Goal: Find specific page/section: Find specific page/section

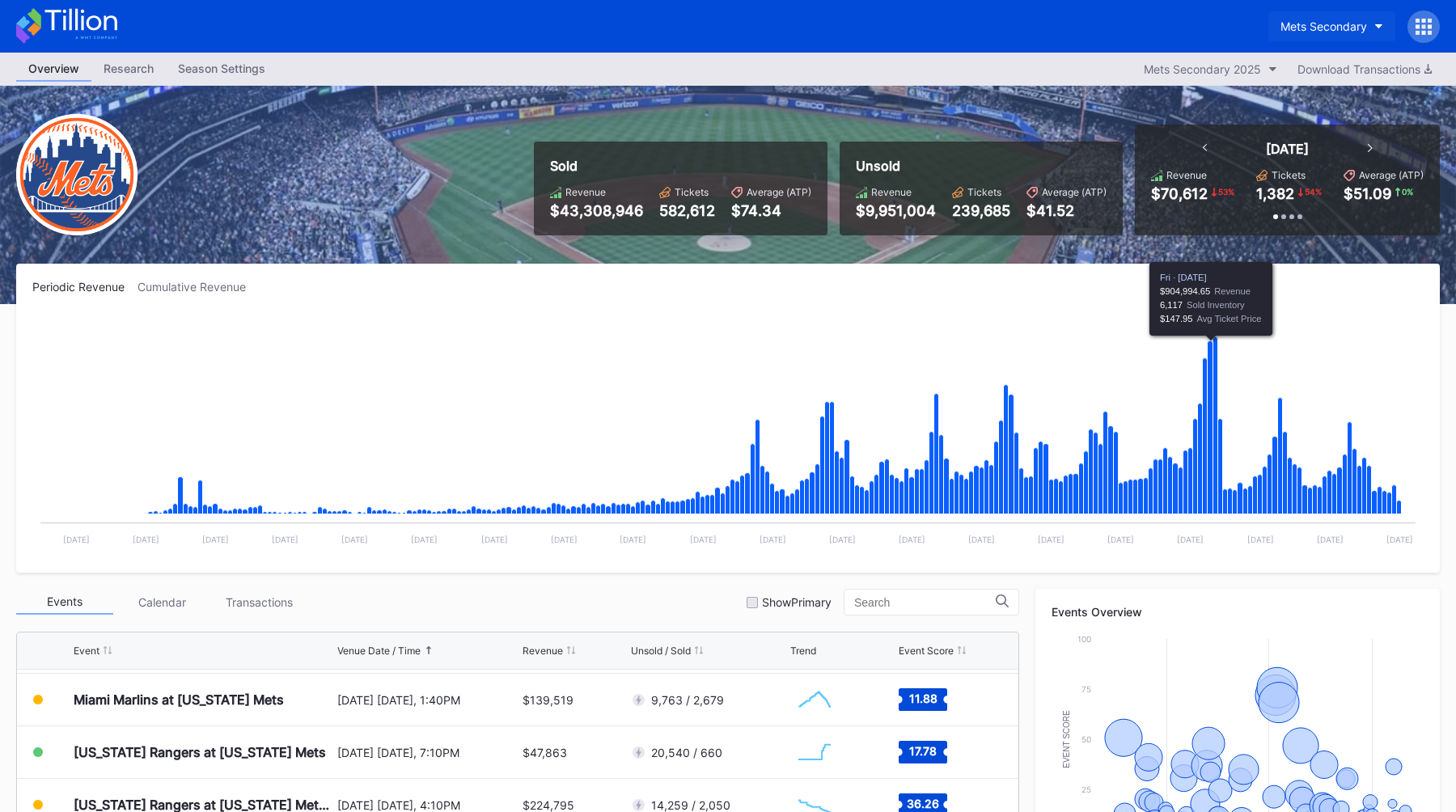
click at [717, 23] on div "Mets Secondary" at bounding box center [1324, 26] width 87 height 14
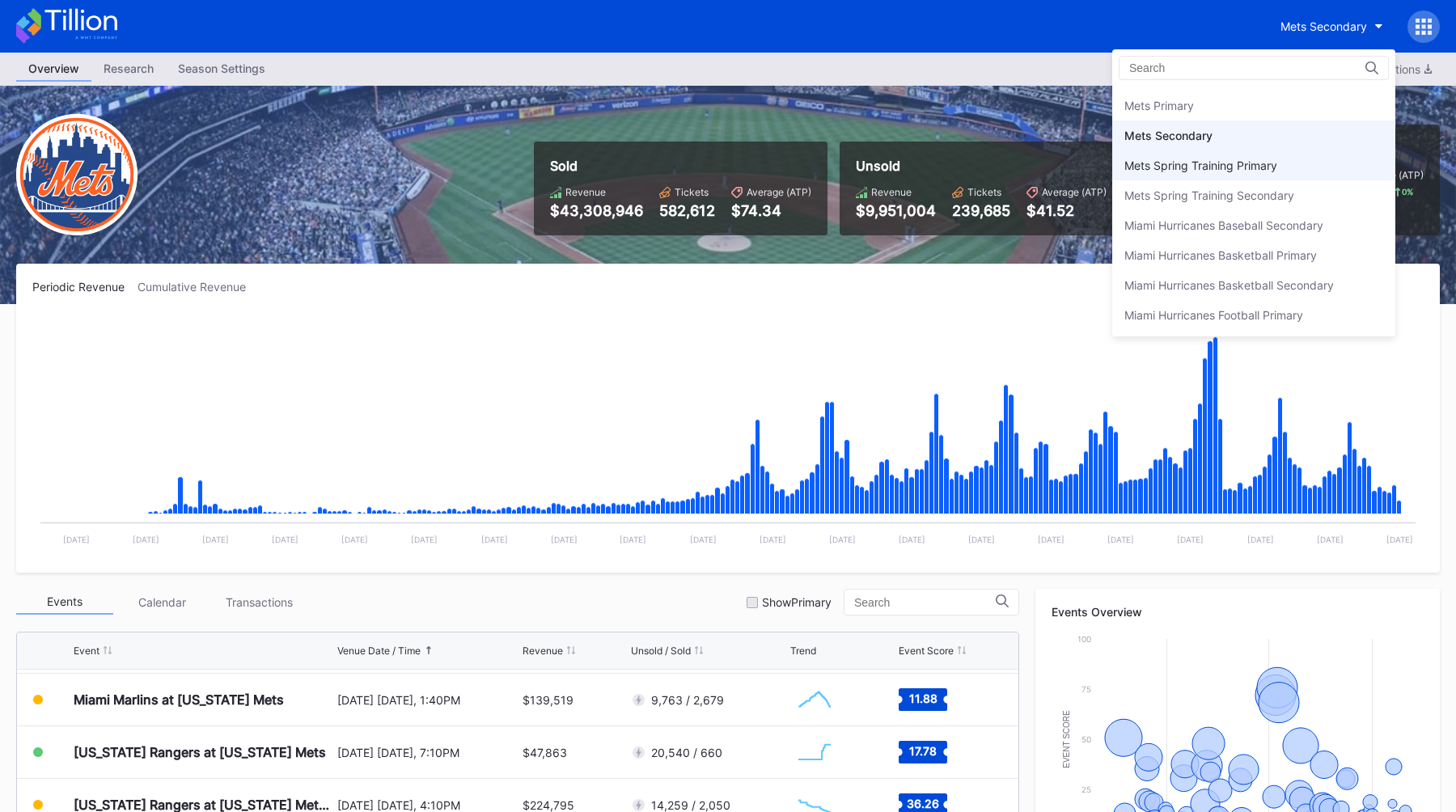
scroll to position [2499, 0]
click at [717, 110] on div "Mets Primary" at bounding box center [1160, 115] width 70 height 14
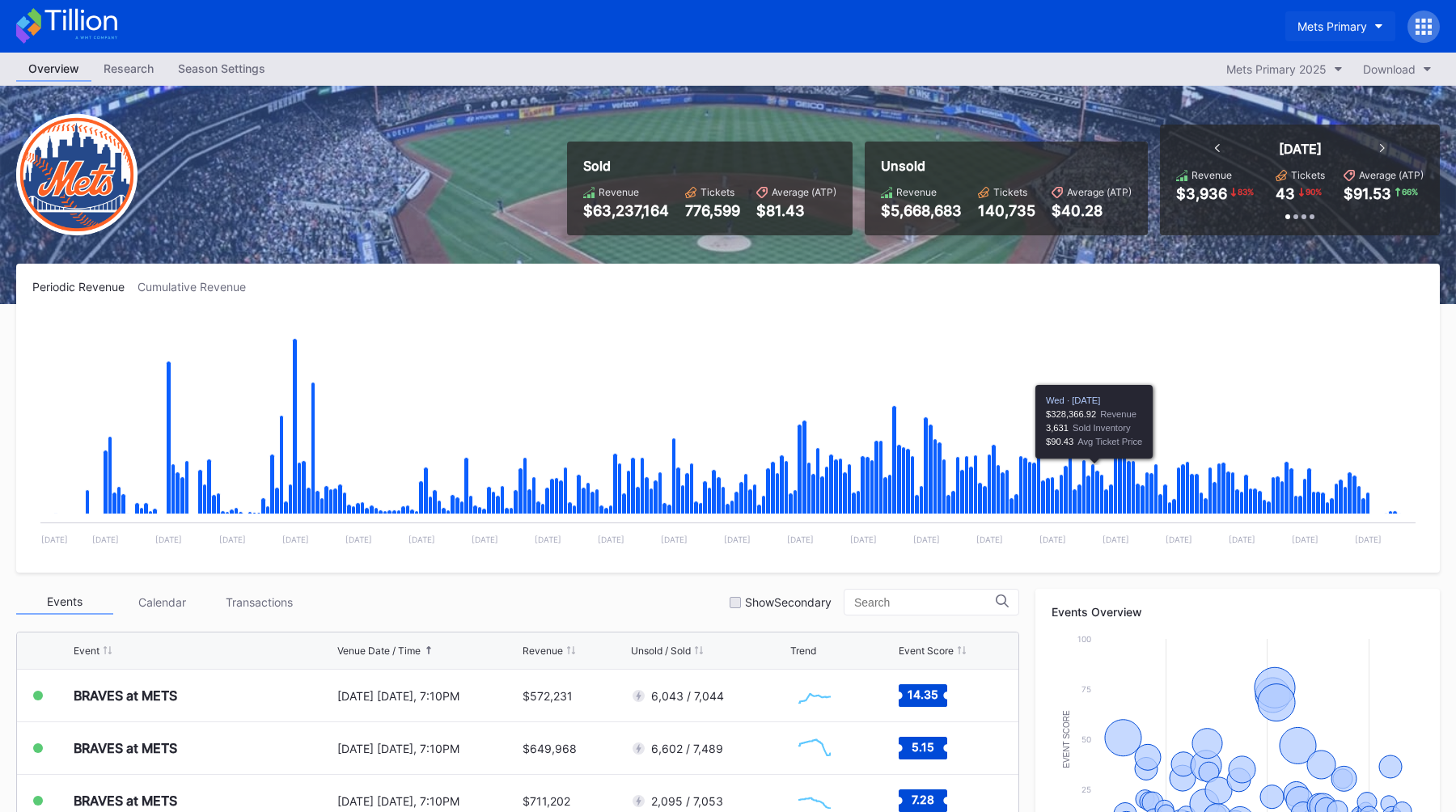
click at [717, 26] on div "Mets Primary" at bounding box center [1332, 26] width 70 height 14
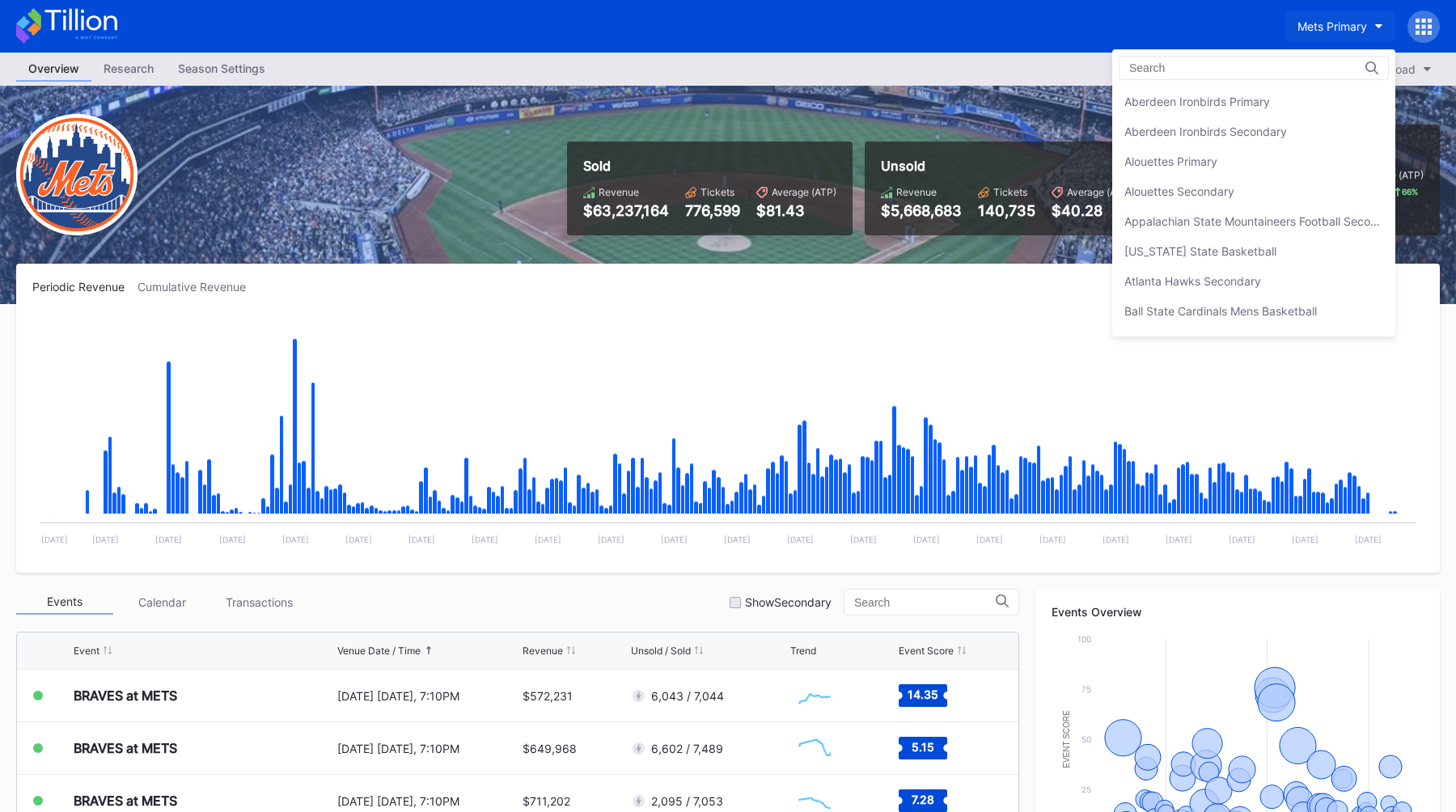
scroll to position [2513, 0]
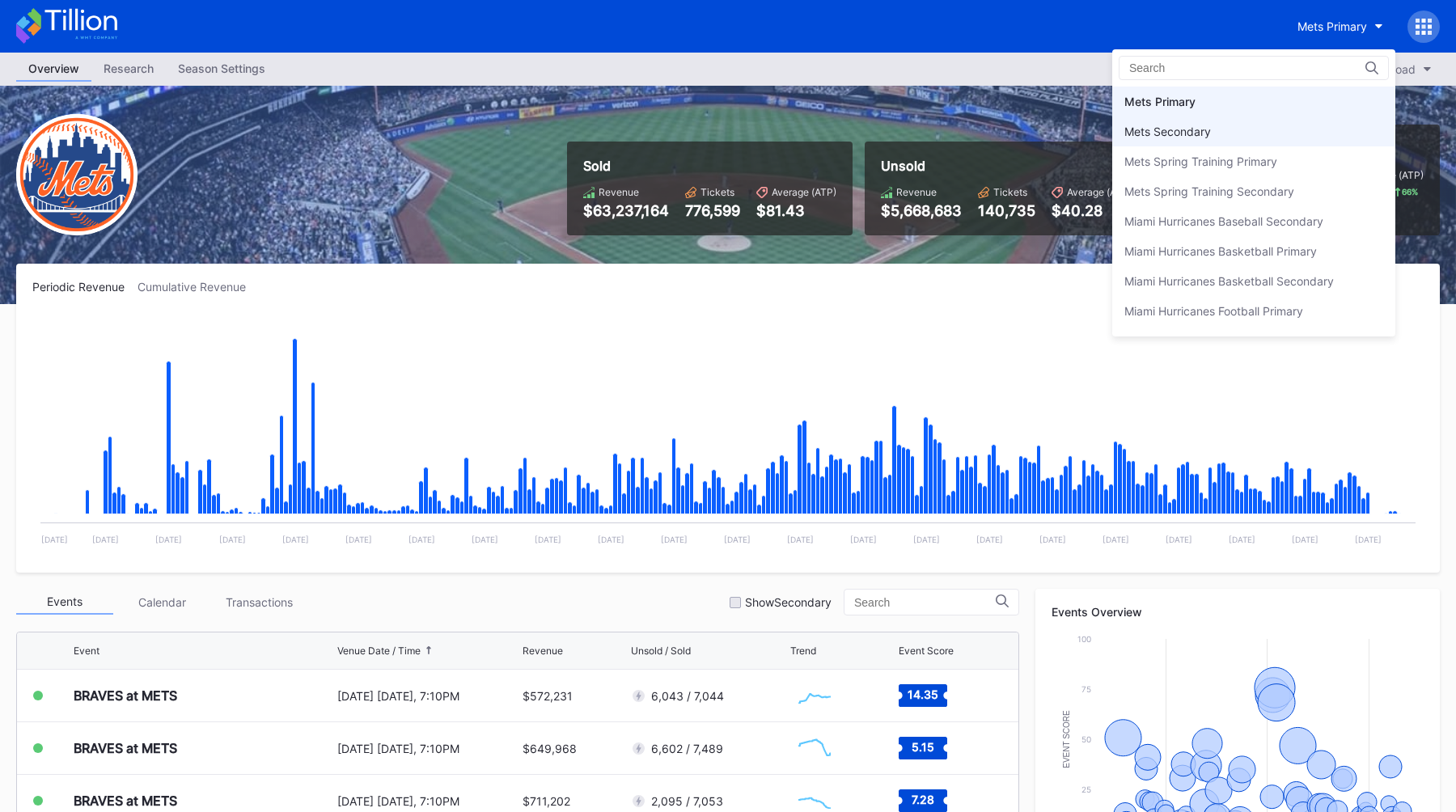
click at [717, 121] on div "Mets Secondary" at bounding box center [1254, 131] width 283 height 30
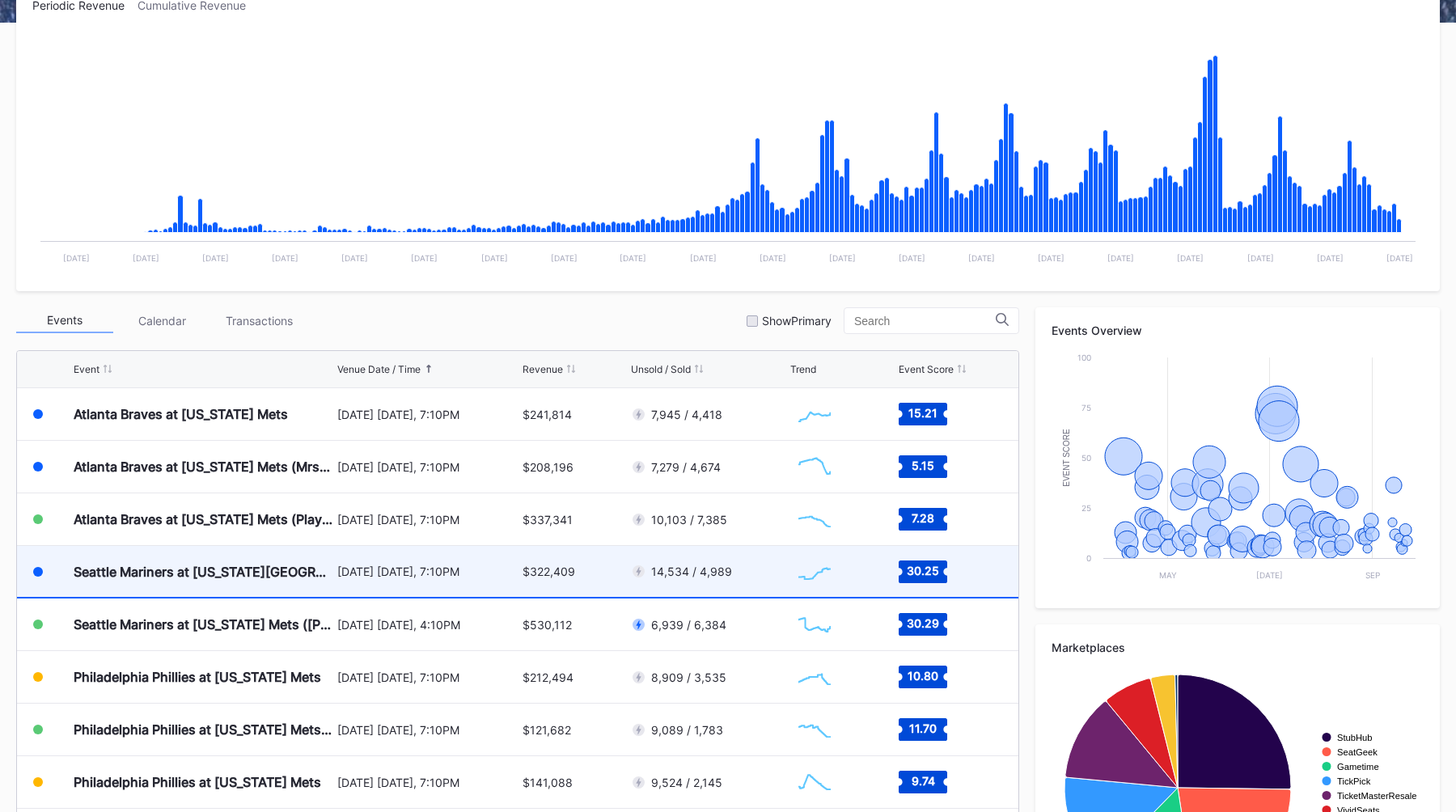
scroll to position [284, 0]
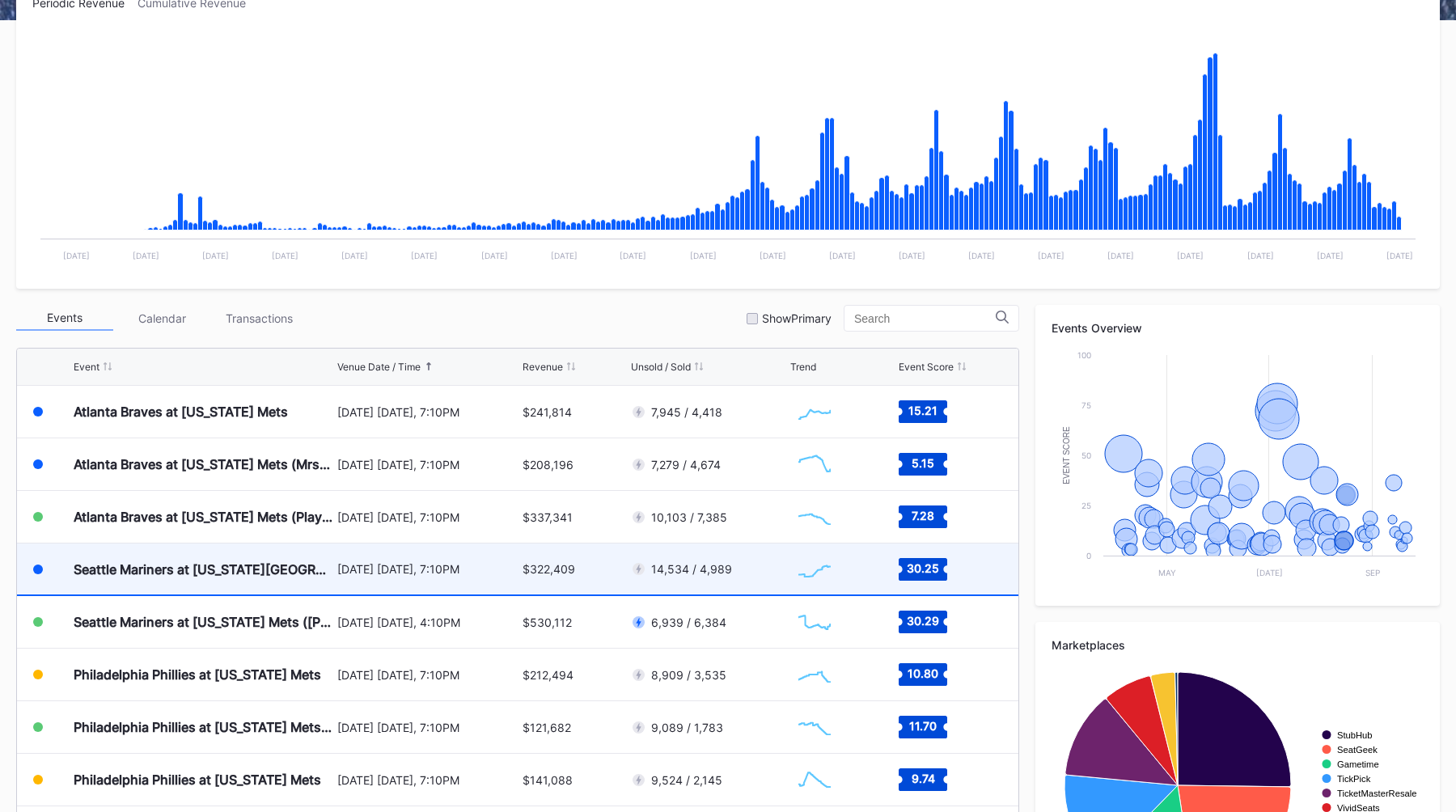
click at [301, 577] on div "Seattle Mariners at [US_STATE][GEOGRAPHIC_DATA] ([PERSON_NAME][GEOGRAPHIC_DATA]…" at bounding box center [203, 569] width 259 height 51
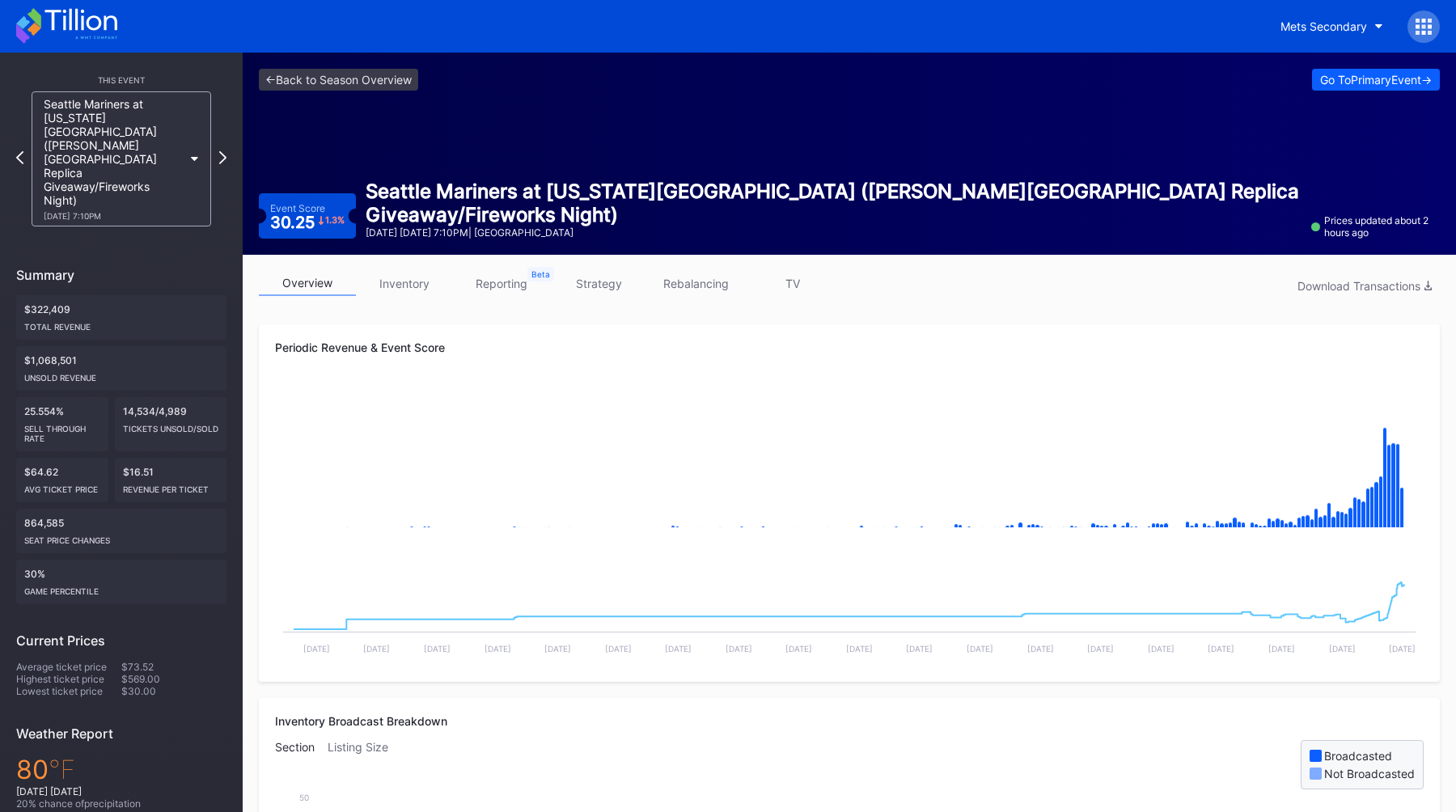
click at [717, 329] on div "Periodic Revenue & Event Score Created with Highcharts 11.2.0 Chart title Creat…" at bounding box center [849, 503] width 1181 height 357
click at [717, 324] on div "Periodic Revenue & Event Score Created with Highcharts 11.2.0 Chart title Creat…" at bounding box center [849, 503] width 1181 height 357
